Goal: Find contact information: Find contact information

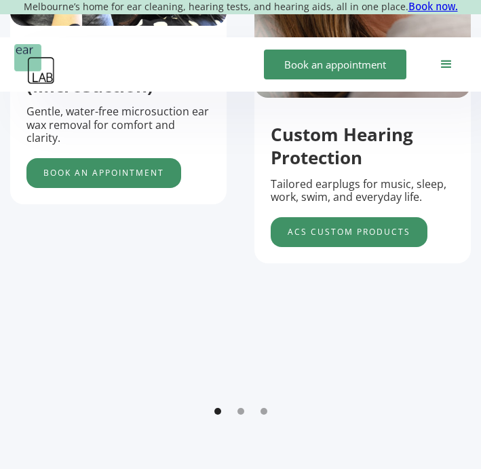
scroll to position [667, 0]
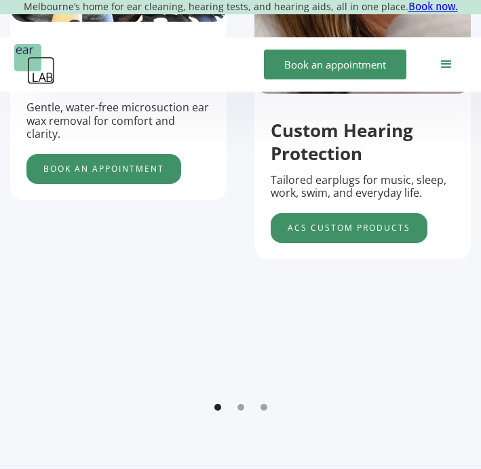
click at [241, 408] on div "Show slide 2 of 3" at bounding box center [240, 407] width 7 height 7
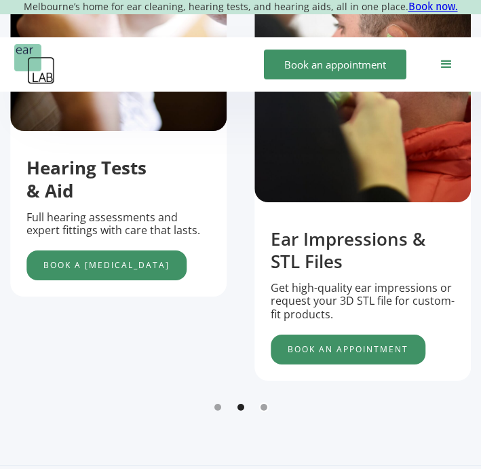
click at [262, 407] on div "Show slide 3 of 3" at bounding box center [263, 407] width 7 height 7
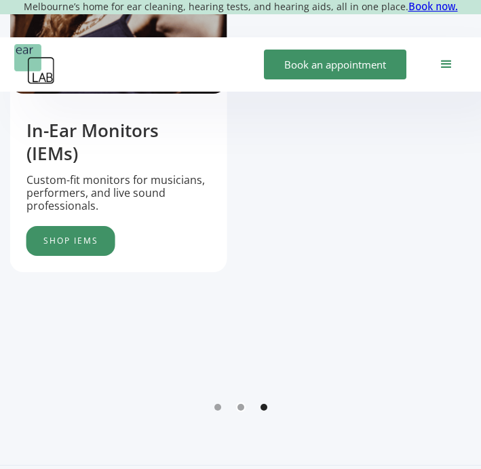
click at [240, 406] on div "Show slide 2 of 3" at bounding box center [240, 407] width 7 height 7
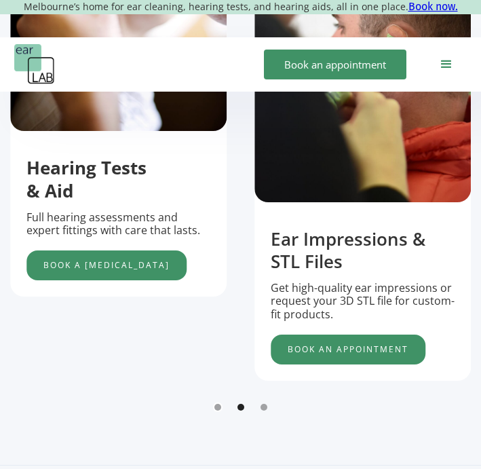
click at [217, 406] on div "Show slide 1 of 3" at bounding box center [217, 407] width 7 height 7
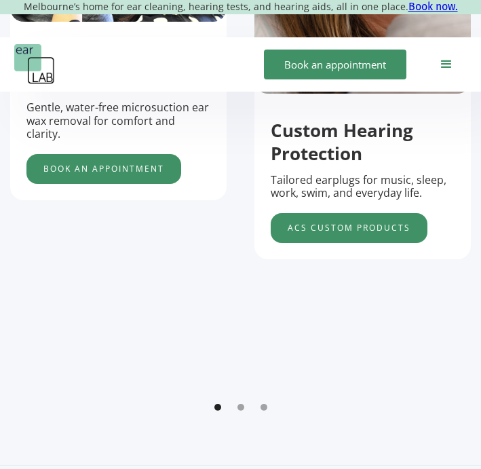
click at [235, 408] on div "carousel" at bounding box center [240, 410] width 461 height 27
click at [239, 408] on div "Show slide 2 of 3" at bounding box center [240, 407] width 7 height 7
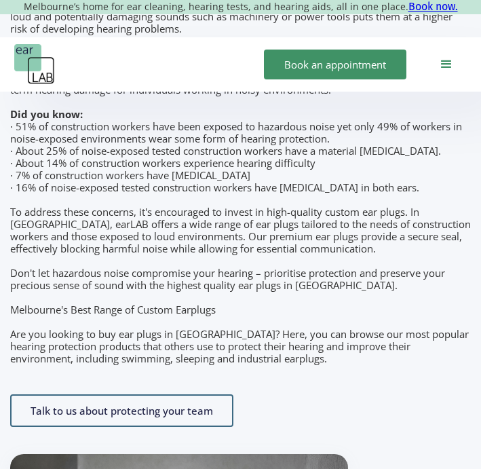
scroll to position [2126, 0]
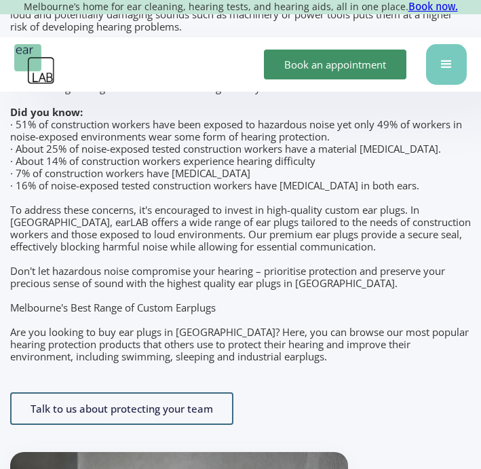
click at [447, 60] on div "menu" at bounding box center [446, 64] width 16 height 16
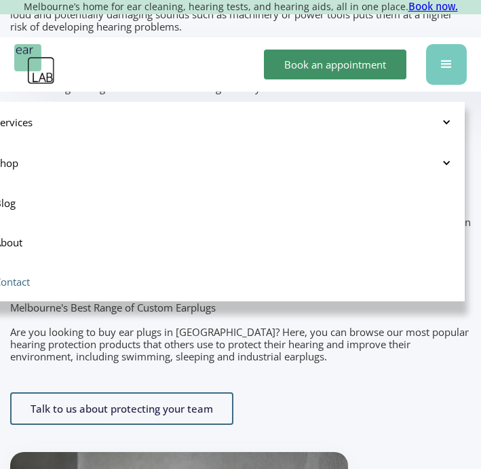
click at [320, 279] on link "Contact" at bounding box center [224, 281] width 481 height 39
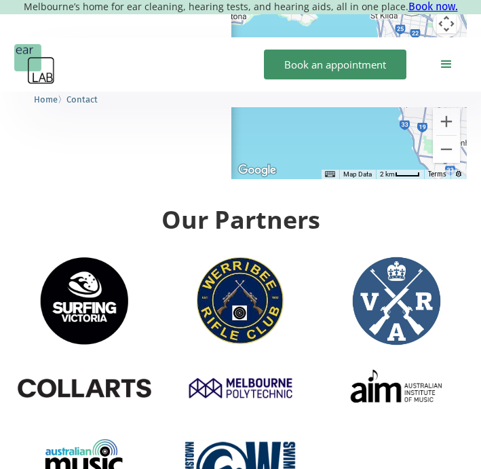
scroll to position [3194, 0]
